Goal: Use online tool/utility: Utilize a website feature to perform a specific function

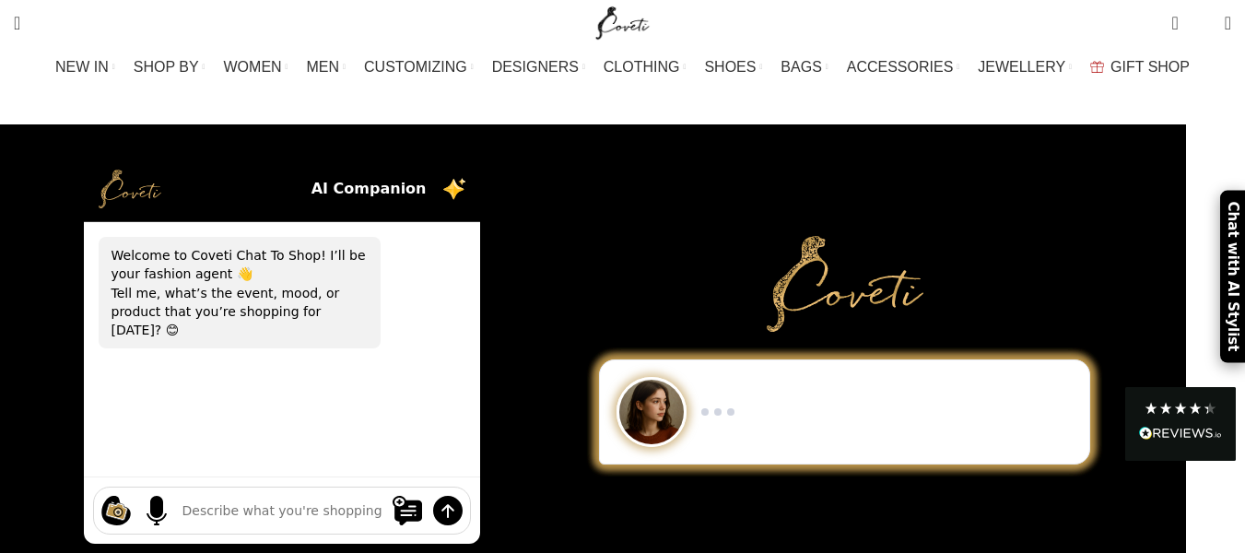
click at [1232, 240] on div "Chat with AI Stylist" at bounding box center [1232, 277] width 25 height 172
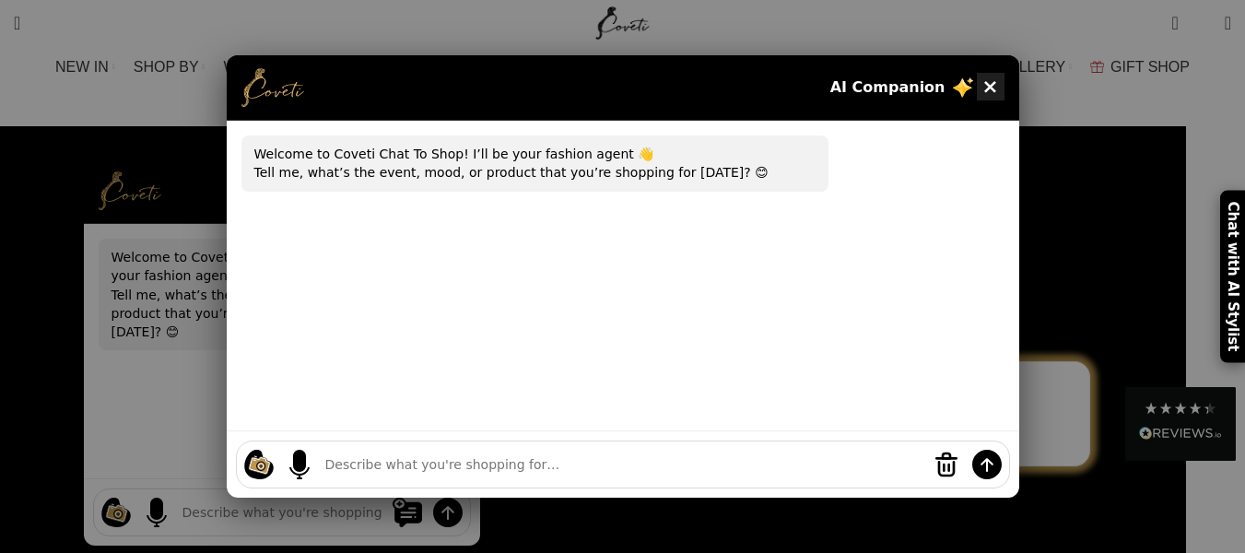
click at [992, 84] on button "×" at bounding box center [991, 87] width 28 height 28
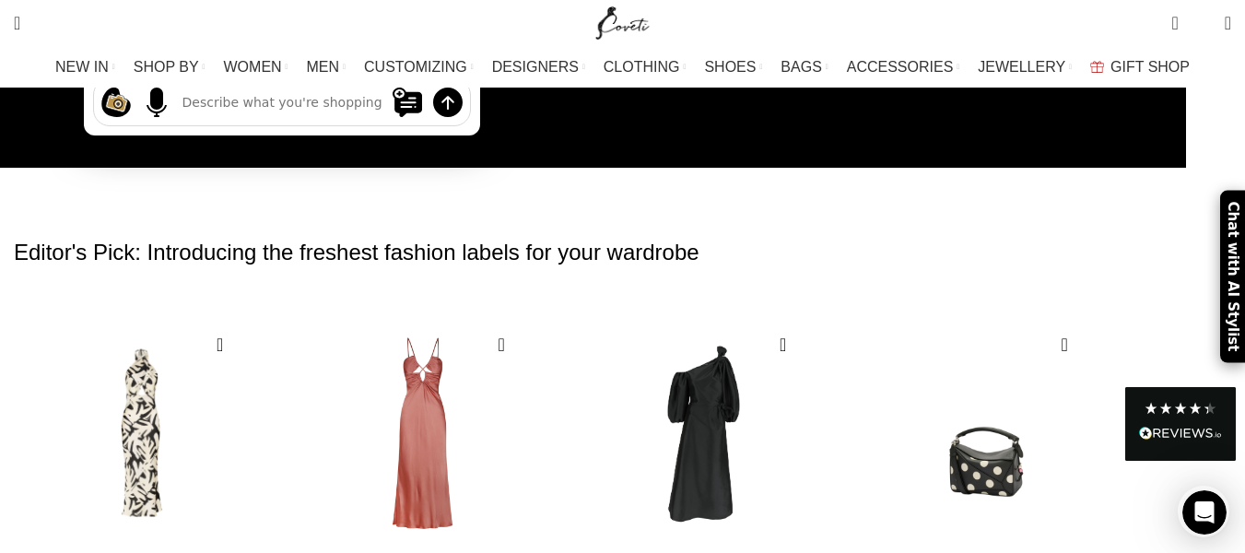
scroll to position [461, 0]
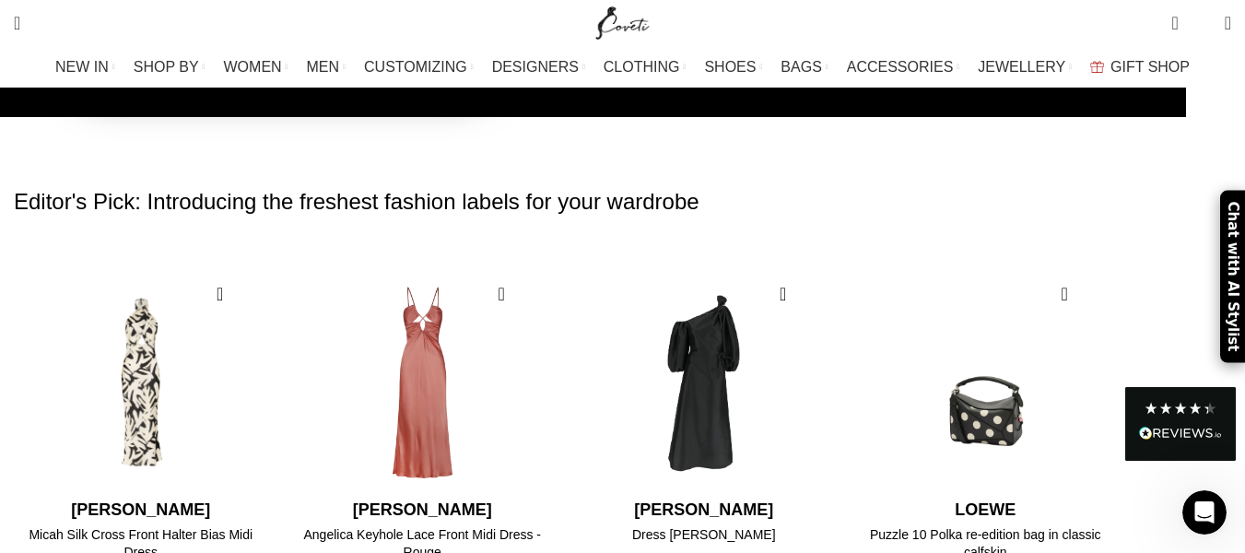
click at [1231, 234] on div "Chat with AI Stylist" at bounding box center [1232, 277] width 25 height 172
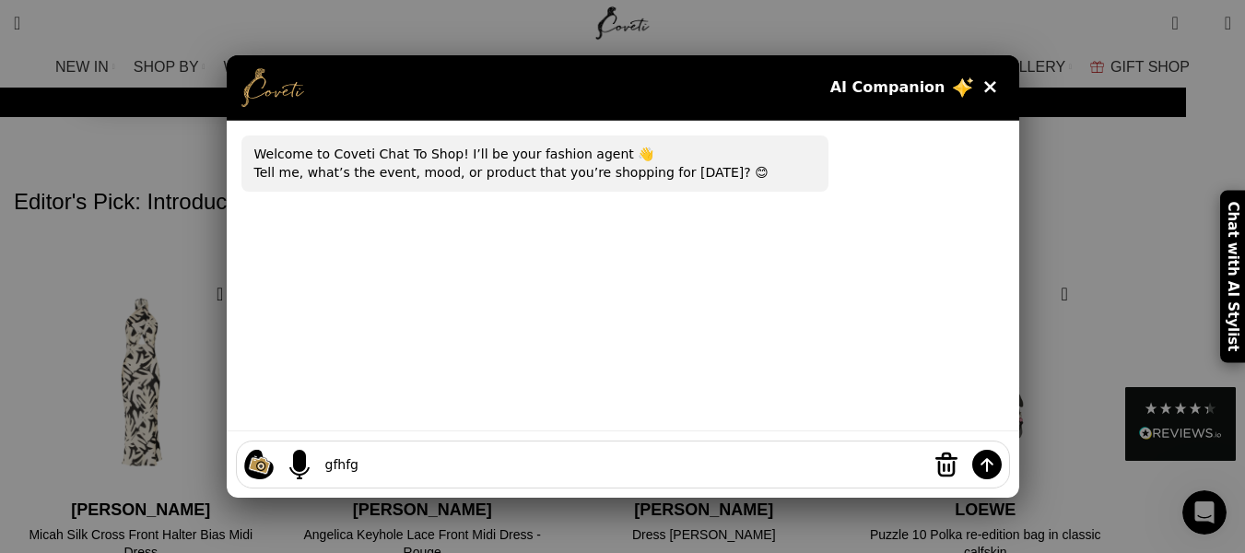
type textarea "gfhfgh"
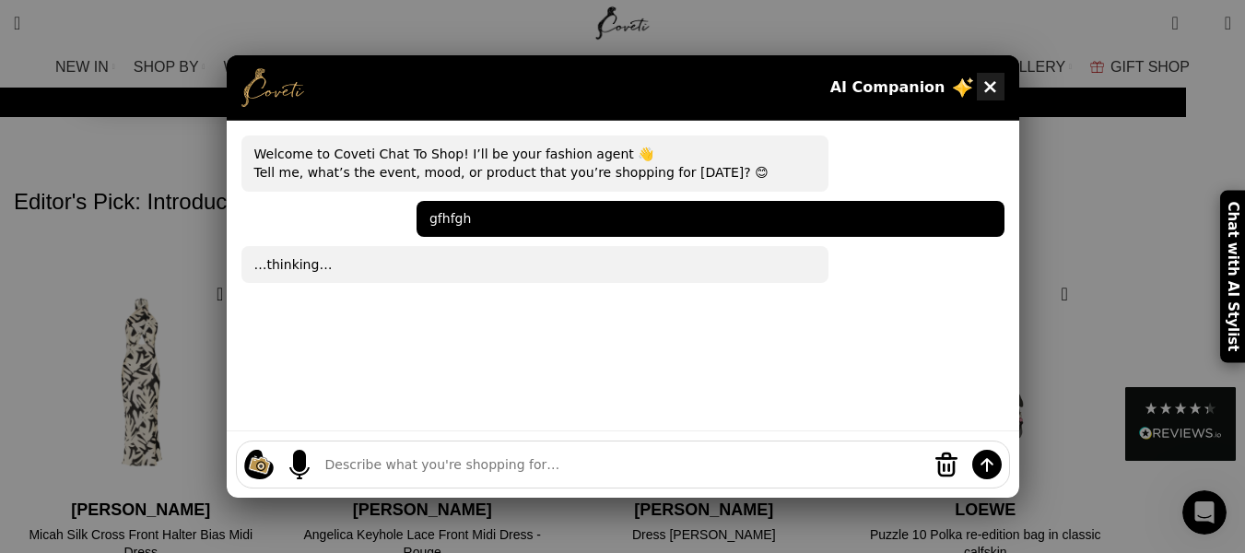
click at [995, 86] on button "×" at bounding box center [991, 87] width 28 height 28
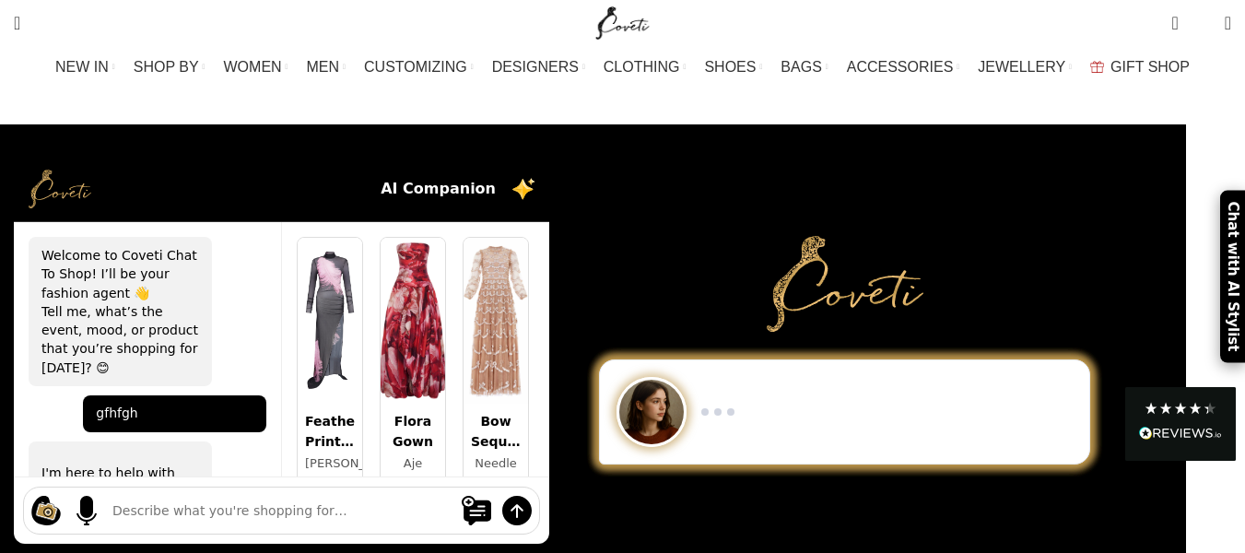
click at [1234, 311] on div "Chat with AI Stylist" at bounding box center [1232, 277] width 25 height 172
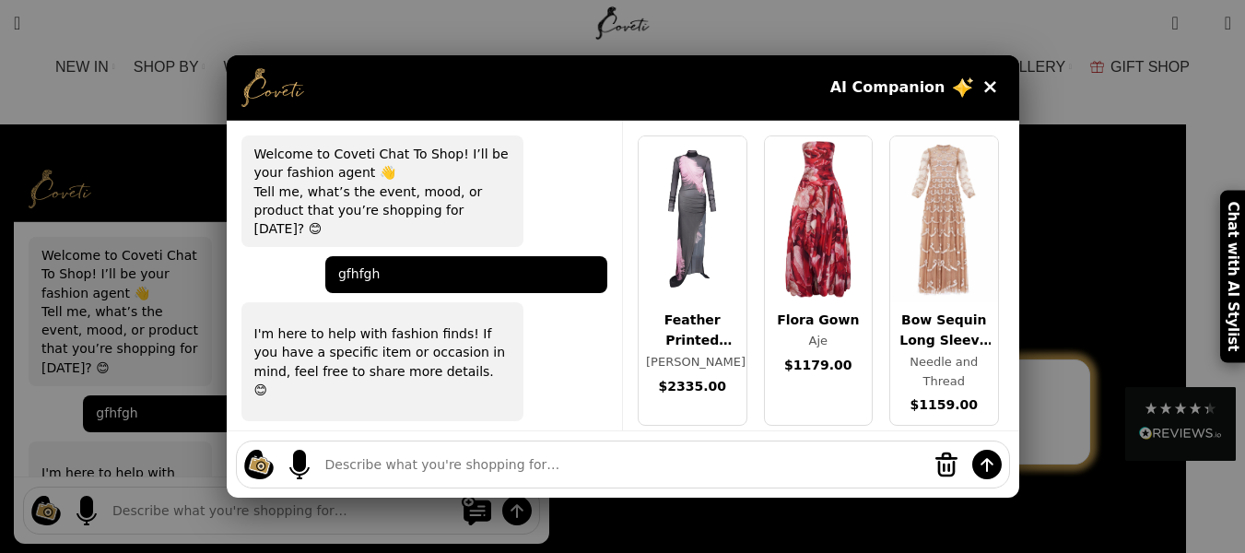
click at [898, 90] on span "AI Companion" at bounding box center [901, 88] width 143 height 24
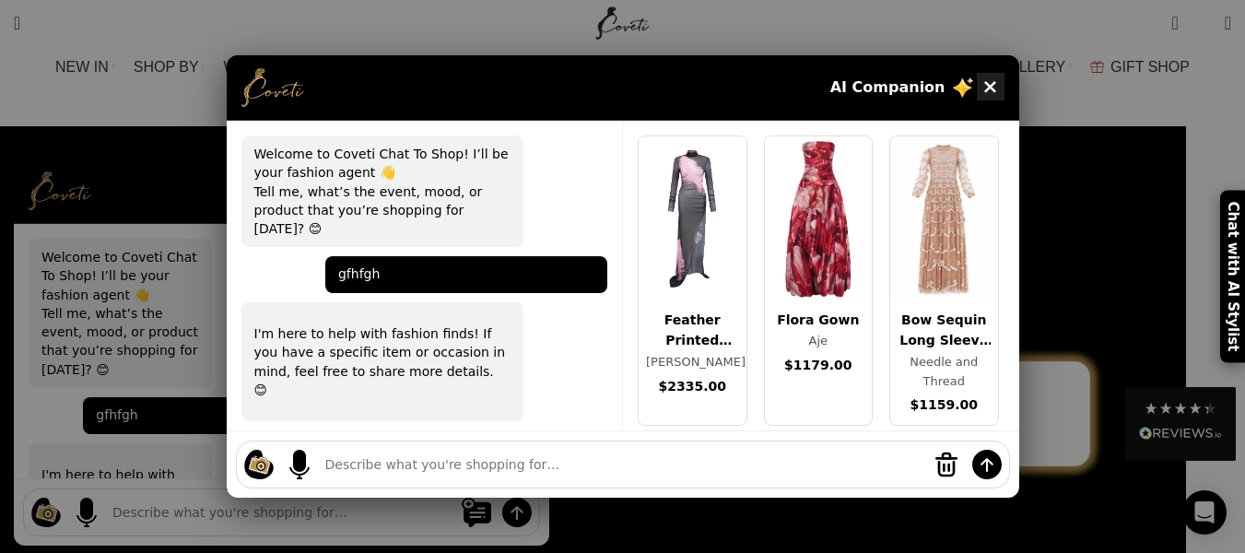
click at [992, 93] on button "×" at bounding box center [991, 87] width 28 height 28
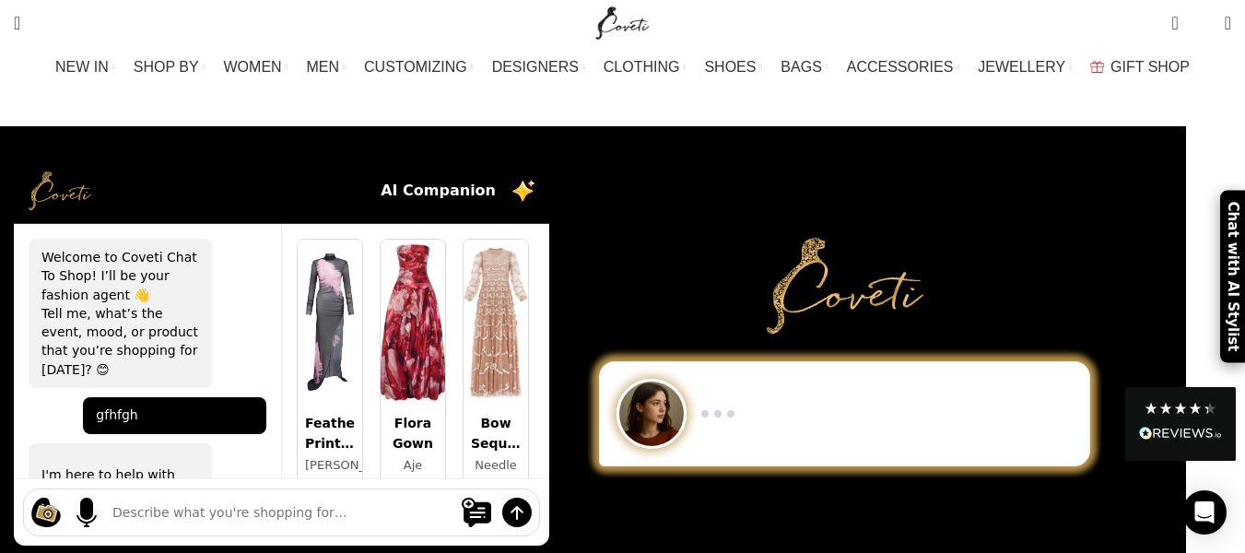
click at [1237, 317] on div "Chat with AI Stylist" at bounding box center [1232, 277] width 25 height 172
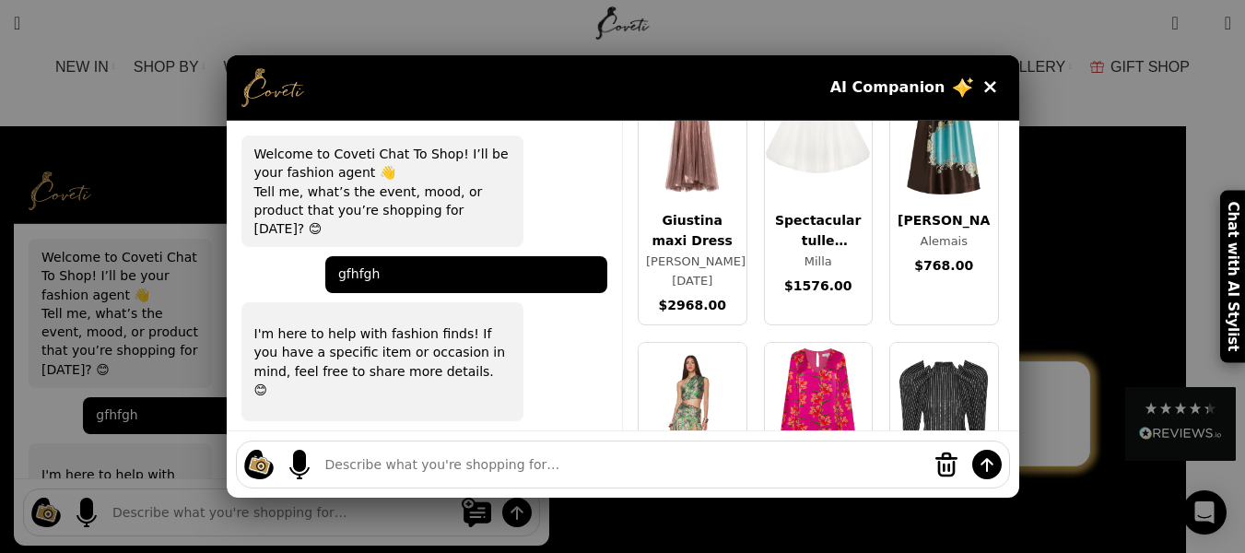
scroll to position [737, 0]
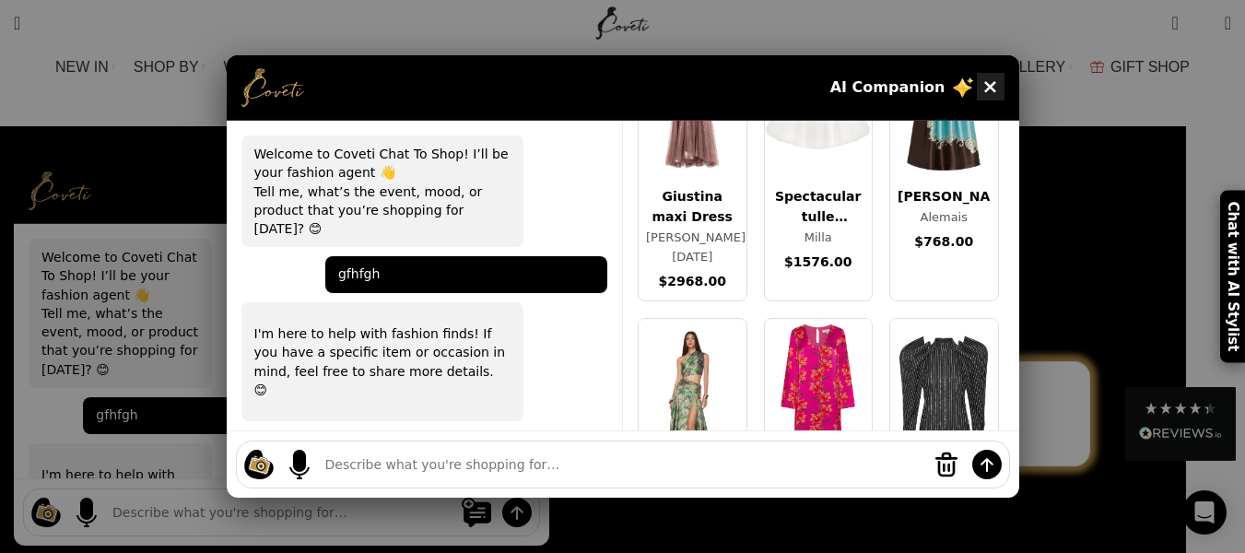
click at [994, 85] on button "×" at bounding box center [991, 87] width 28 height 28
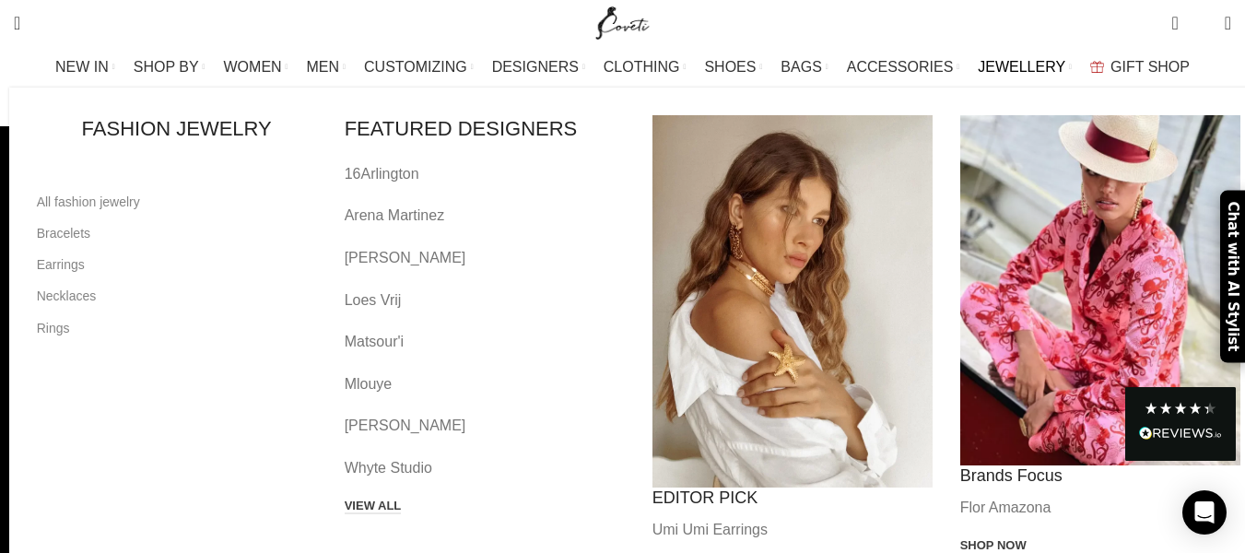
click at [990, 91] on div "FASHION JEWELRY All fashion jewelry Bracelets Earrings Necklaces Rings FEATURED…" at bounding box center [631, 347] width 1245 height 519
